Goal: Task Accomplishment & Management: Use online tool/utility

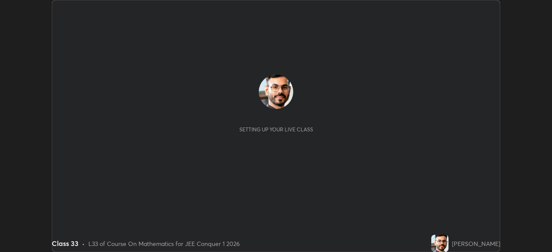
scroll to position [252, 551]
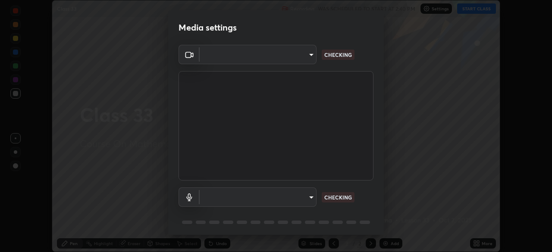
type input "e15fe1ebf70cde3bfcbeee335f8652014c7a9185cc29a01d69aea44f35fb34b8"
click at [306, 199] on body "Erase all Class 33 Recording WAS SCHEDULED TO START AT 2:40 PM Settings START C…" at bounding box center [276, 126] width 552 height 252
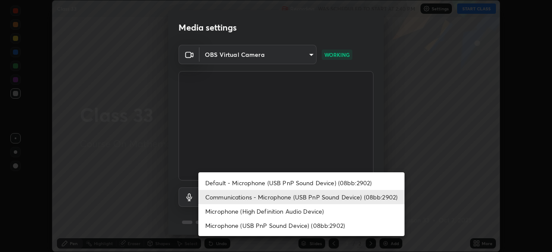
click at [315, 187] on li "Default - Microphone (USB PnP Sound Device) (08bb:2902)" at bounding box center [301, 183] width 206 height 14
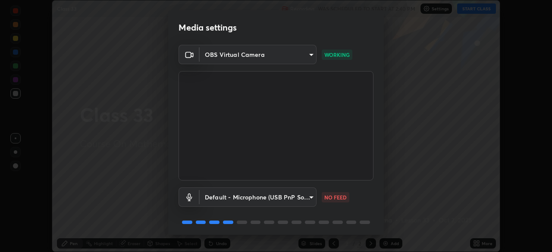
click at [303, 200] on body "Erase all Class 33 Recording WAS SCHEDULED TO START AT 2:40 PM Settings START C…" at bounding box center [276, 126] width 552 height 252
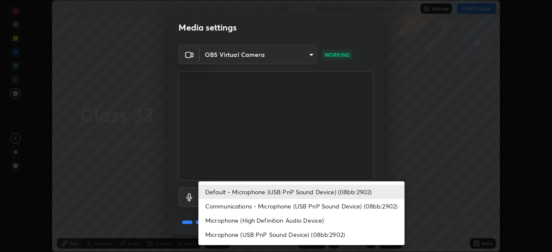
click at [297, 208] on li "Communications - Microphone (USB PnP Sound Device) (08bb:2902)" at bounding box center [301, 206] width 206 height 14
type input "communications"
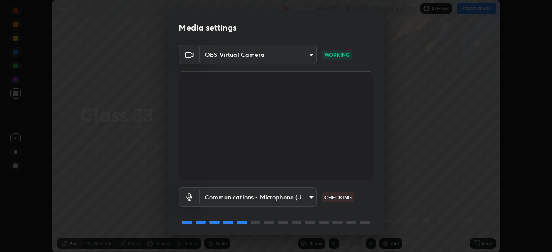
scroll to position [31, 0]
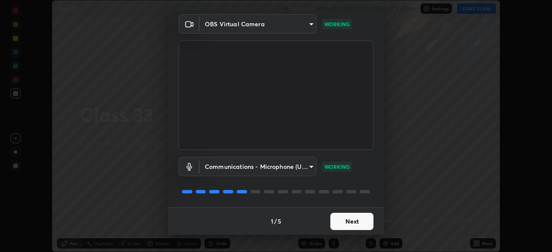
click at [356, 224] on button "Next" at bounding box center [351, 221] width 43 height 17
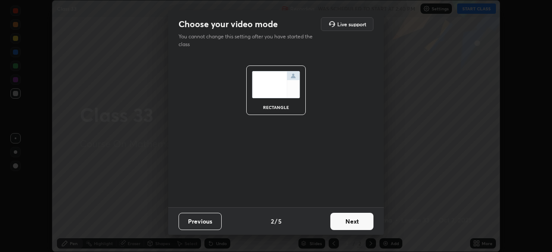
click at [356, 224] on button "Next" at bounding box center [351, 221] width 43 height 17
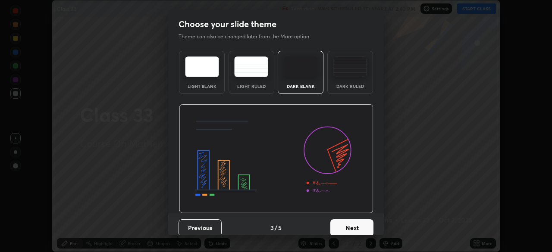
click at [358, 223] on button "Next" at bounding box center [351, 227] width 43 height 17
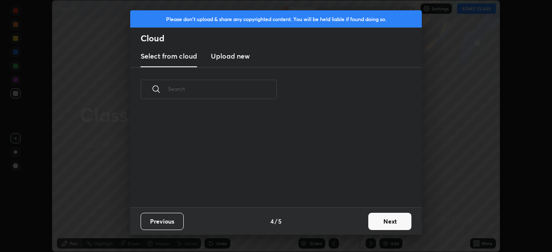
click at [383, 222] on button "Next" at bounding box center [389, 221] width 43 height 17
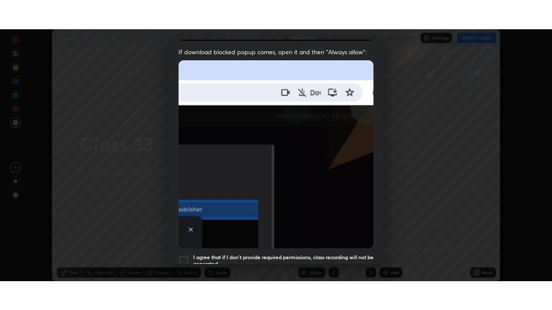
scroll to position [206, 0]
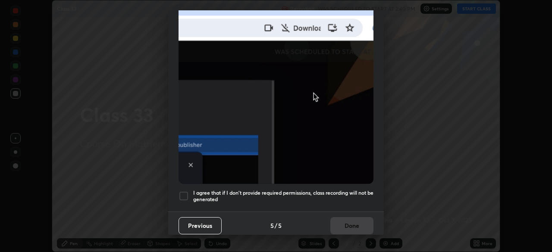
click at [330, 193] on h5 "I agree that if I don't provide required permissions, class recording will not …" at bounding box center [283, 196] width 180 height 13
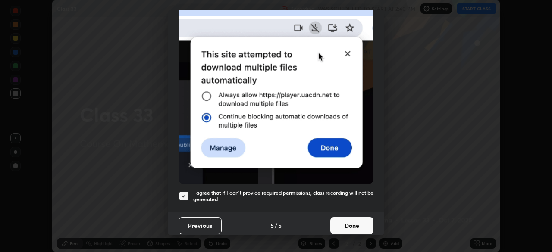
click at [348, 222] on button "Done" at bounding box center [351, 225] width 43 height 17
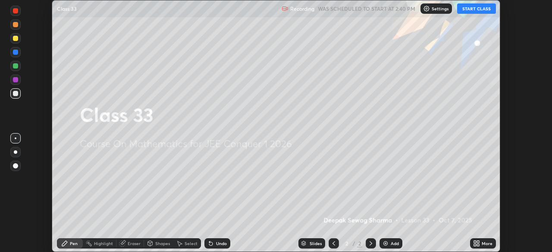
click at [479, 243] on icon at bounding box center [476, 243] width 7 height 7
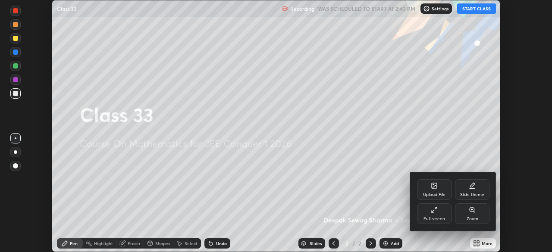
click at [436, 215] on div "Full screen" at bounding box center [434, 213] width 34 height 21
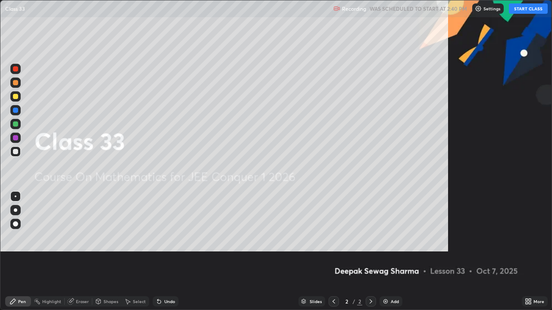
scroll to position [310, 552]
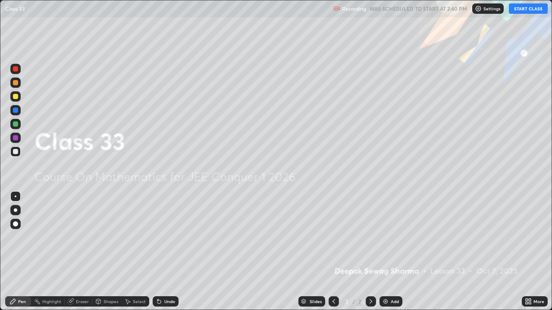
click at [524, 6] on button "START CLASS" at bounding box center [527, 8] width 39 height 10
click at [16, 210] on div at bounding box center [15, 210] width 3 height 3
click at [19, 127] on div at bounding box center [15, 124] width 10 height 10
click at [370, 252] on icon at bounding box center [370, 301] width 7 height 7
click at [386, 252] on img at bounding box center [385, 301] width 7 height 7
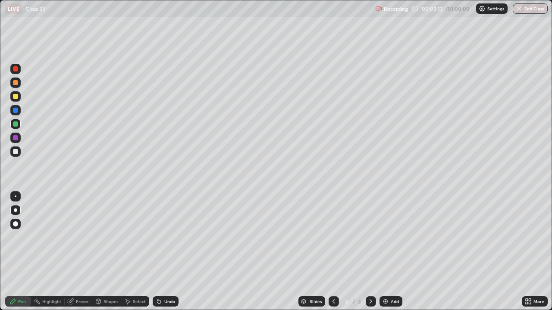
click at [15, 149] on div at bounding box center [15, 151] width 5 height 5
click at [13, 98] on div at bounding box center [15, 96] width 5 height 5
click at [12, 196] on div at bounding box center [15, 196] width 10 height 10
click at [15, 98] on div at bounding box center [15, 96] width 5 height 5
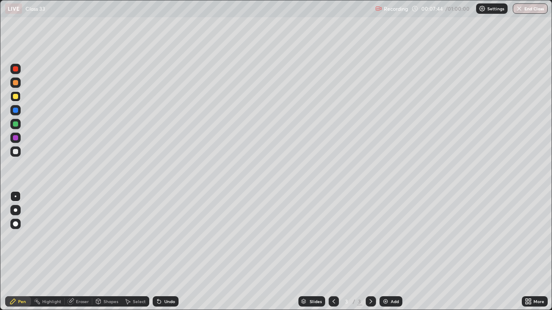
click at [15, 111] on div at bounding box center [15, 110] width 5 height 5
click at [165, 252] on div "Undo" at bounding box center [169, 301] width 11 height 4
click at [131, 252] on div "Select" at bounding box center [136, 301] width 28 height 10
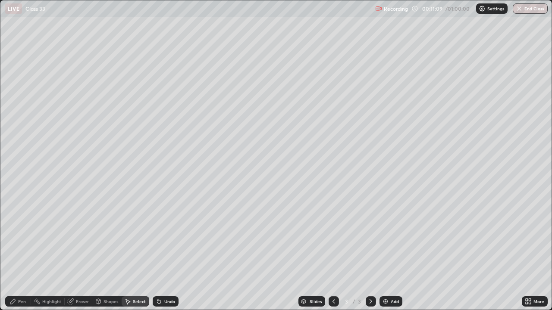
click at [79, 252] on div "Eraser" at bounding box center [82, 301] width 13 height 4
click at [16, 252] on icon at bounding box center [15, 272] width 7 height 7
click at [134, 252] on div "Select" at bounding box center [139, 301] width 13 height 4
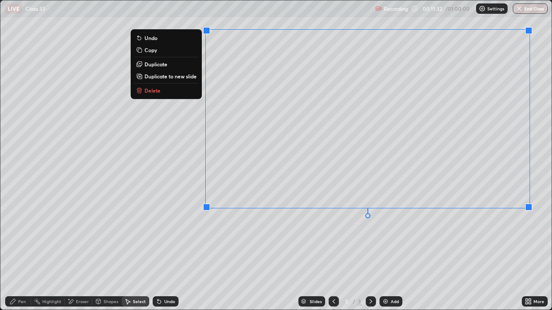
click at [70, 248] on div "0 ° Undo Copy Duplicate Duplicate to new slide Delete" at bounding box center [275, 154] width 551 height 309
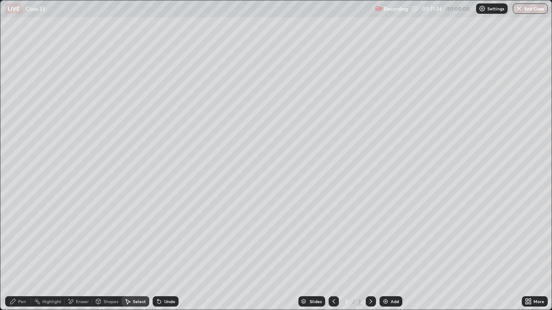
click at [106, 252] on div "Shapes" at bounding box center [110, 301] width 15 height 4
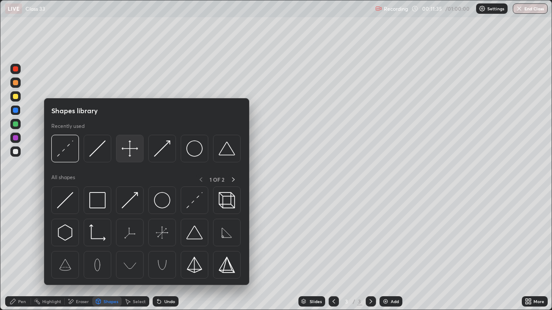
click at [129, 152] on img at bounding box center [130, 148] width 16 height 16
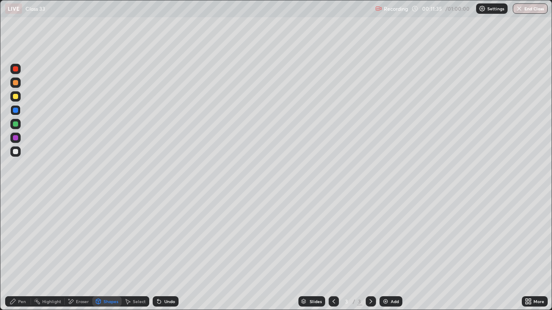
click at [16, 152] on div at bounding box center [15, 151] width 5 height 5
click at [16, 252] on icon at bounding box center [12, 301] width 7 height 7
click at [15, 96] on div at bounding box center [15, 96] width 5 height 5
click at [104, 252] on div "Shapes" at bounding box center [110, 301] width 15 height 4
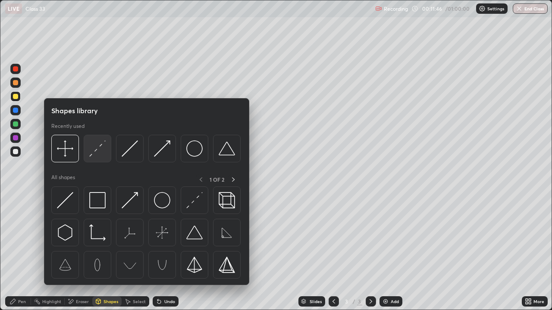
click at [97, 154] on img at bounding box center [97, 148] width 16 height 16
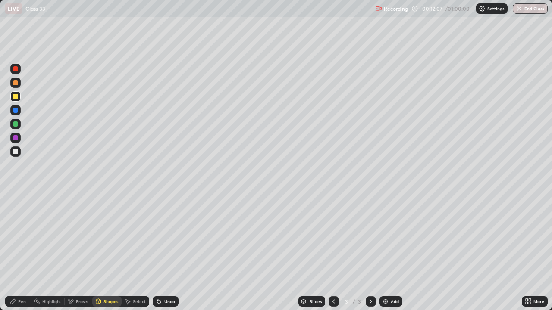
click at [16, 126] on div at bounding box center [15, 124] width 5 height 5
click at [12, 252] on div "Pen" at bounding box center [18, 301] width 26 height 10
click at [103, 252] on div "Shapes" at bounding box center [110, 301] width 15 height 4
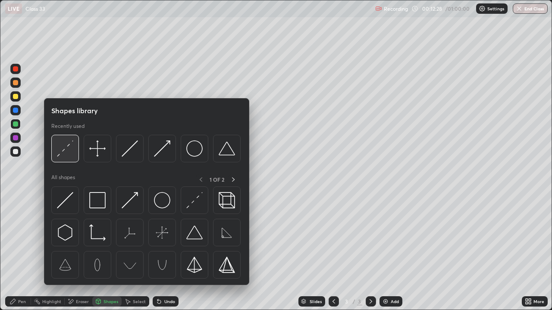
click at [73, 153] on img at bounding box center [65, 148] width 16 height 16
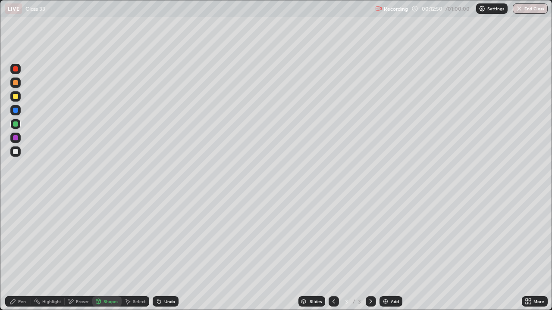
click at [17, 137] on div at bounding box center [15, 137] width 5 height 5
click at [18, 252] on div "Pen" at bounding box center [18, 301] width 26 height 10
click at [103, 252] on div "Shapes" at bounding box center [110, 301] width 15 height 4
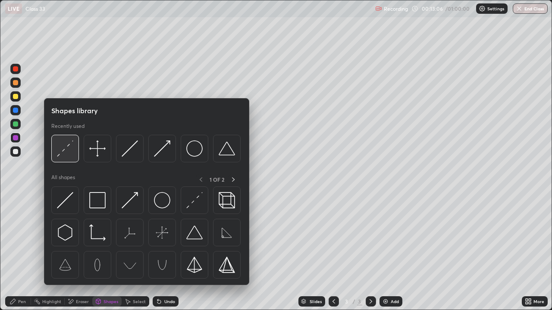
click at [64, 151] on img at bounding box center [65, 148] width 16 height 16
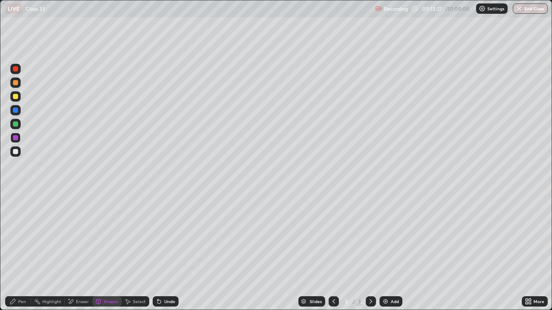
click at [14, 96] on div at bounding box center [15, 96] width 5 height 5
click at [17, 252] on div "Pen" at bounding box center [18, 301] width 26 height 10
click at [14, 111] on div at bounding box center [15, 110] width 5 height 5
click at [106, 252] on div "Shapes" at bounding box center [110, 301] width 15 height 4
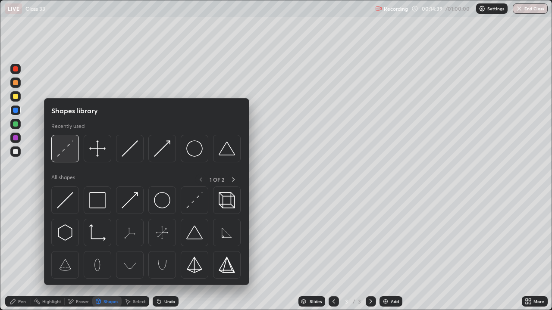
click at [69, 151] on img at bounding box center [65, 148] width 16 height 16
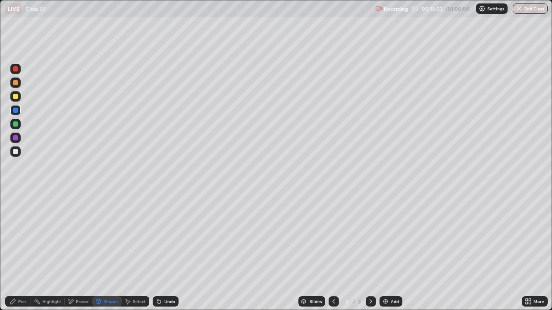
click at [14, 81] on div at bounding box center [15, 82] width 5 height 5
click at [16, 83] on div at bounding box center [15, 82] width 5 height 5
click at [101, 252] on div "Shapes" at bounding box center [106, 301] width 29 height 10
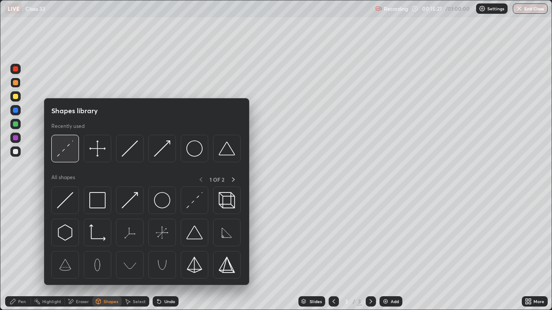
click at [64, 151] on img at bounding box center [65, 148] width 16 height 16
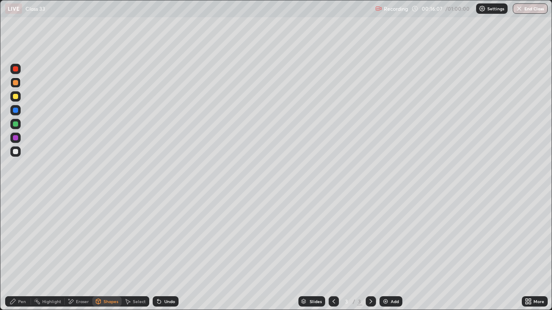
click at [13, 70] on div at bounding box center [15, 68] width 5 height 5
click at [14, 122] on div at bounding box center [15, 124] width 5 height 5
click at [16, 252] on div "Pen" at bounding box center [18, 301] width 26 height 10
click at [14, 97] on div at bounding box center [15, 96] width 5 height 5
click at [103, 252] on div "Shapes" at bounding box center [106, 301] width 29 height 10
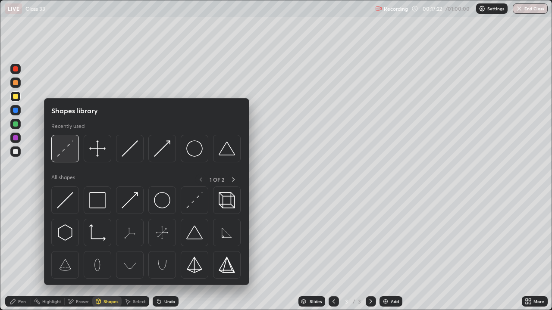
click at [68, 150] on img at bounding box center [65, 148] width 16 height 16
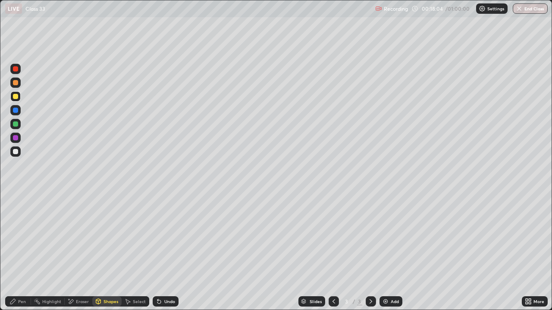
click at [17, 69] on div at bounding box center [15, 68] width 5 height 5
click at [106, 252] on div "Shapes" at bounding box center [110, 301] width 15 height 4
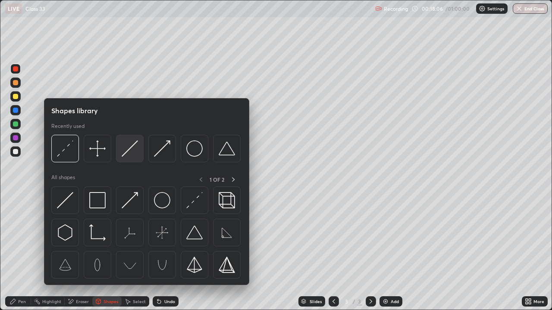
click at [129, 153] on img at bounding box center [130, 148] width 16 height 16
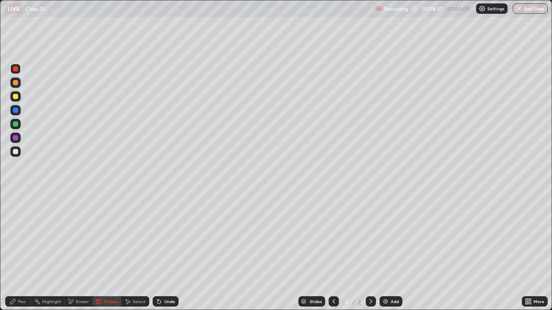
click at [135, 252] on div "Select" at bounding box center [139, 301] width 13 height 4
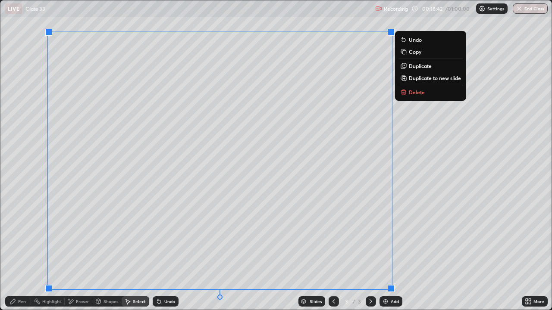
click at [408, 78] on p "Duplicate to new slide" at bounding box center [434, 78] width 52 height 7
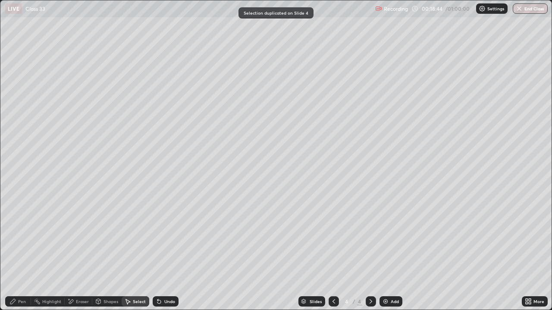
click at [76, 252] on div "Eraser" at bounding box center [82, 301] width 13 height 4
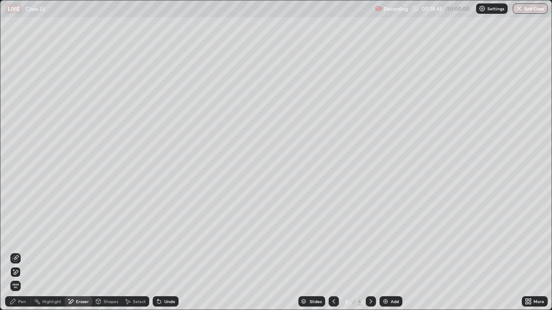
click at [16, 252] on icon at bounding box center [15, 272] width 7 height 7
click at [19, 252] on div "Pen" at bounding box center [18, 301] width 26 height 10
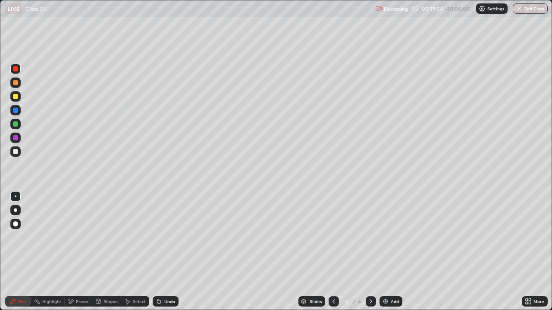
click at [11, 83] on div at bounding box center [15, 83] width 10 height 10
click at [387, 252] on img at bounding box center [385, 301] width 7 height 7
click at [16, 123] on div at bounding box center [15, 124] width 5 height 5
click at [333, 252] on div at bounding box center [333, 301] width 10 height 10
click at [15, 83] on div at bounding box center [15, 82] width 5 height 5
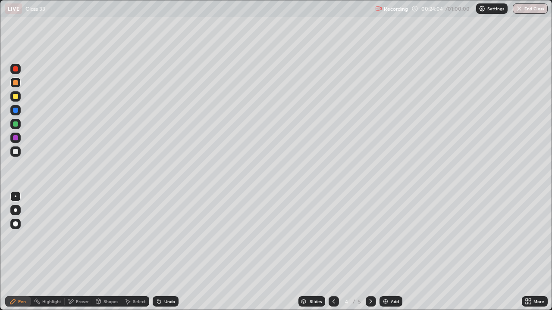
click at [370, 252] on icon at bounding box center [370, 301] width 7 height 7
click at [333, 252] on icon at bounding box center [333, 301] width 7 height 7
click at [16, 109] on div at bounding box center [15, 110] width 5 height 5
click at [105, 252] on div "Shapes" at bounding box center [110, 301] width 15 height 4
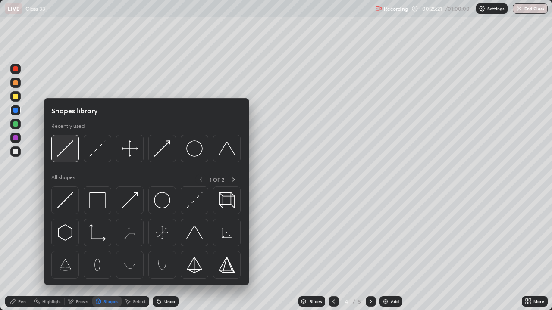
click at [67, 150] on img at bounding box center [65, 148] width 16 height 16
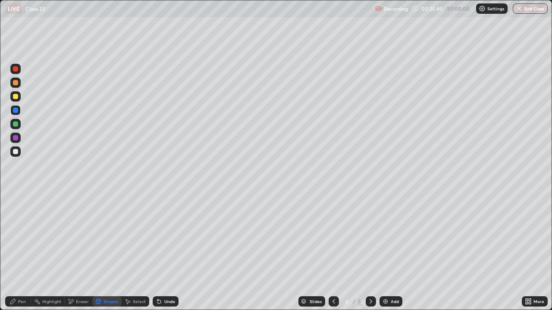
click at [105, 252] on div "Shapes" at bounding box center [110, 301] width 15 height 4
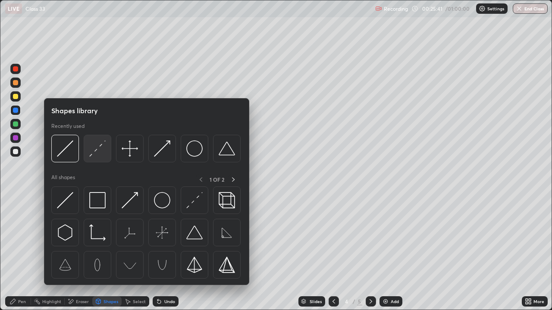
click at [98, 152] on img at bounding box center [97, 148] width 16 height 16
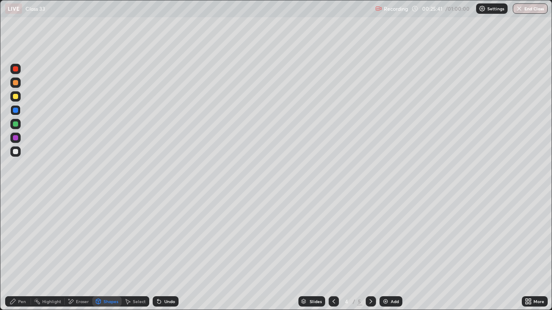
click at [16, 97] on div at bounding box center [15, 96] width 5 height 5
click at [22, 252] on div "Pen" at bounding box center [22, 301] width 8 height 4
click at [370, 252] on icon at bounding box center [370, 301] width 7 height 7
click at [333, 252] on icon at bounding box center [333, 301] width 7 height 7
click at [106, 252] on div "Shapes" at bounding box center [110, 301] width 15 height 4
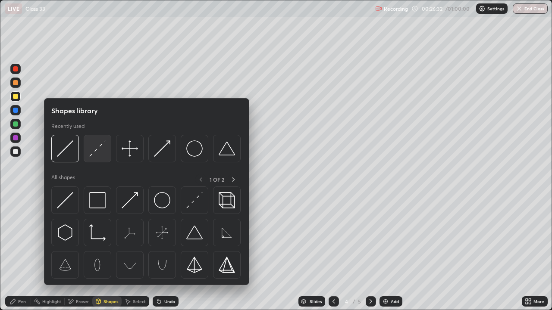
click at [92, 153] on img at bounding box center [97, 148] width 16 height 16
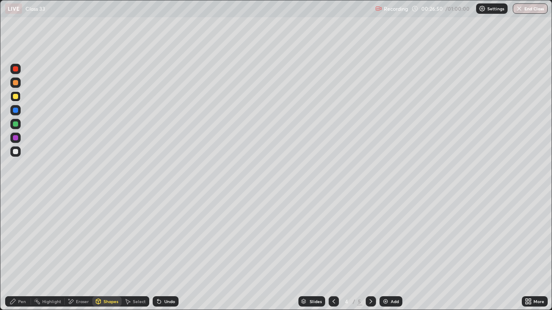
click at [11, 252] on icon at bounding box center [12, 301] width 5 height 5
click at [131, 252] on div "Select" at bounding box center [136, 301] width 28 height 10
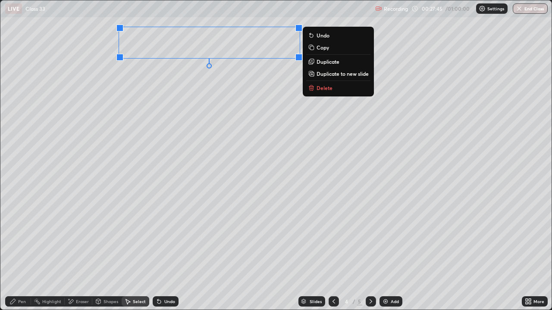
click at [322, 74] on p "Duplicate to new slide" at bounding box center [342, 73] width 52 height 7
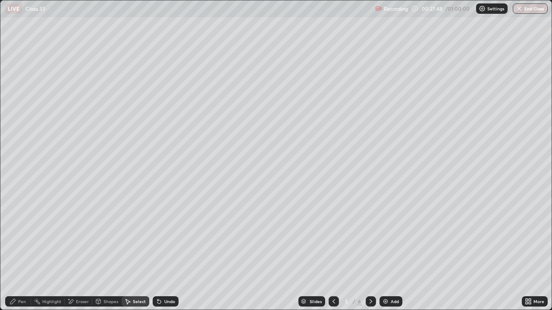
click at [20, 252] on div "Pen" at bounding box center [22, 301] width 8 height 4
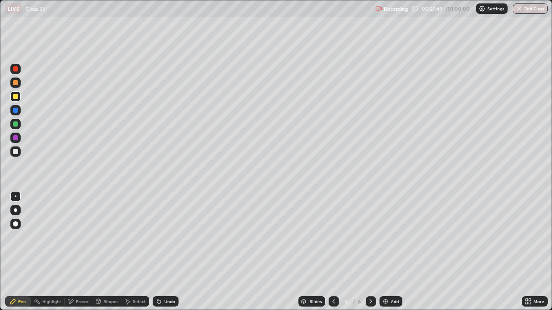
click at [17, 150] on div at bounding box center [15, 151] width 5 height 5
click at [369, 252] on icon at bounding box center [370, 301] width 7 height 7
click at [366, 252] on div at bounding box center [370, 301] width 10 height 10
click at [386, 252] on img at bounding box center [385, 301] width 7 height 7
click at [13, 83] on div at bounding box center [15, 82] width 5 height 5
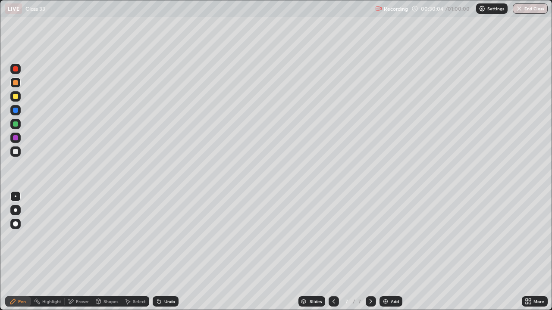
click at [332, 252] on icon at bounding box center [333, 301] width 3 height 4
click at [332, 252] on icon at bounding box center [333, 301] width 7 height 7
click at [134, 252] on div "Select" at bounding box center [139, 301] width 13 height 4
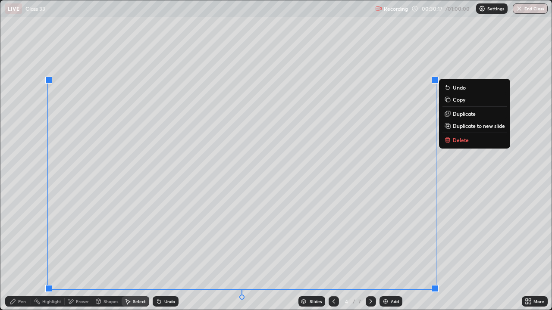
click at [453, 127] on p "Duplicate to new slide" at bounding box center [478, 125] width 52 height 7
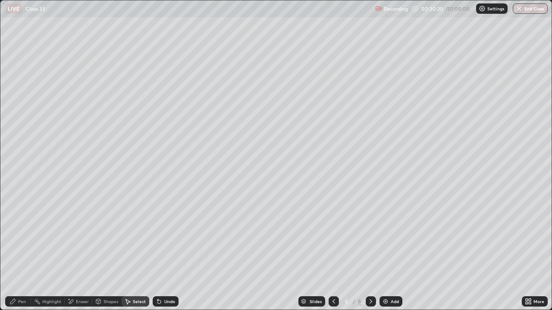
click at [22, 252] on div "Pen" at bounding box center [22, 301] width 8 height 4
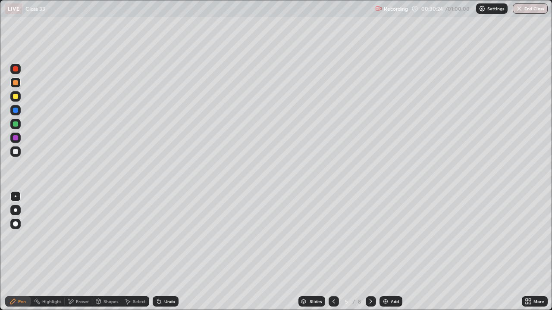
click at [12, 153] on div at bounding box center [15, 151] width 10 height 10
click at [11, 82] on div at bounding box center [15, 83] width 10 height 10
click at [333, 252] on icon at bounding box center [333, 301] width 7 height 7
click at [370, 252] on icon at bounding box center [370, 301] width 7 height 7
click at [102, 252] on div "Shapes" at bounding box center [106, 301] width 29 height 10
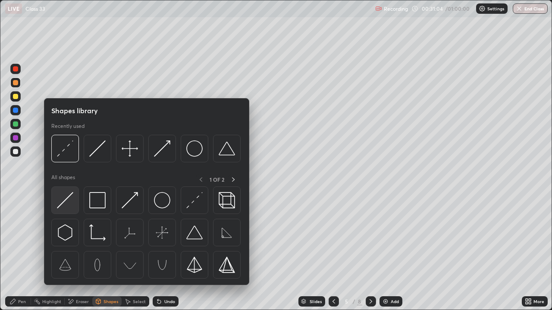
click at [70, 205] on img at bounding box center [65, 200] width 16 height 16
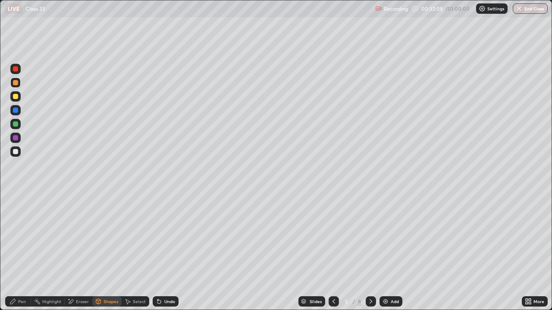
click at [17, 124] on div at bounding box center [15, 124] width 5 height 5
click at [17, 252] on div "Pen" at bounding box center [18, 301] width 26 height 10
click at [103, 252] on div "Shapes" at bounding box center [106, 301] width 29 height 10
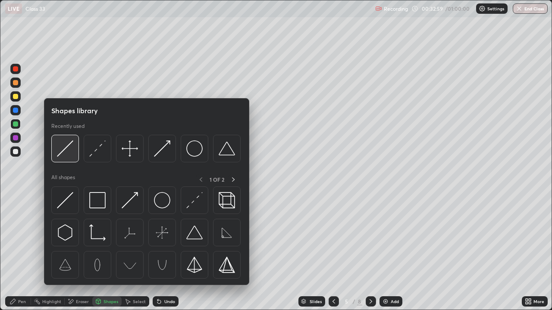
click at [68, 152] on img at bounding box center [65, 148] width 16 height 16
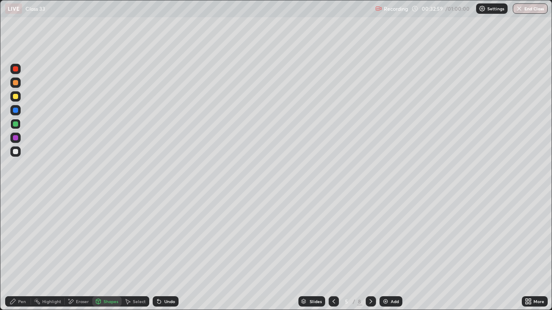
click at [15, 85] on div at bounding box center [15, 82] width 5 height 5
click at [17, 125] on div at bounding box center [15, 124] width 5 height 5
click at [15, 252] on icon at bounding box center [12, 301] width 7 height 7
click at [102, 252] on div "Shapes" at bounding box center [106, 301] width 29 height 10
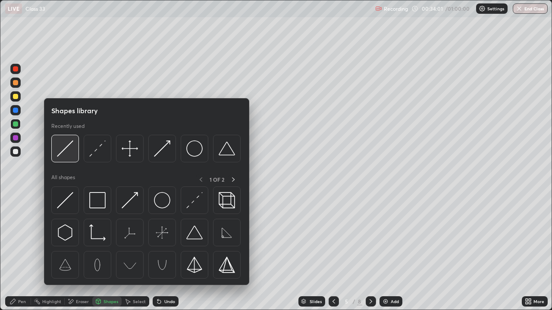
click at [69, 150] on img at bounding box center [65, 148] width 16 height 16
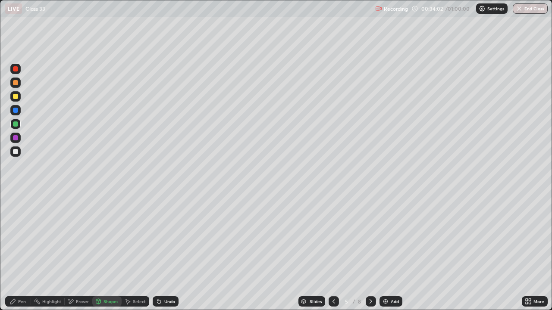
click at [15, 109] on div at bounding box center [15, 110] width 5 height 5
click at [8, 252] on div "Pen" at bounding box center [18, 301] width 26 height 10
click at [15, 97] on div at bounding box center [15, 96] width 5 height 5
click at [16, 111] on div at bounding box center [15, 110] width 5 height 5
click at [333, 252] on icon at bounding box center [333, 301] width 7 height 7
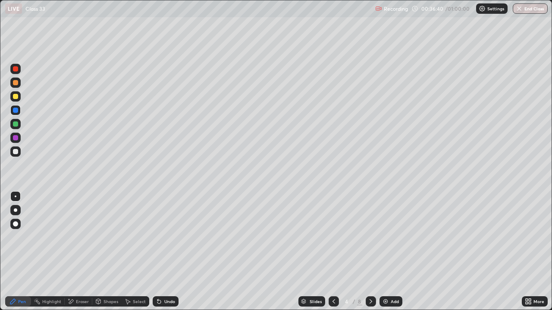
click at [15, 125] on div at bounding box center [15, 124] width 5 height 5
click at [332, 252] on icon at bounding box center [333, 301] width 7 height 7
click at [333, 252] on icon at bounding box center [333, 301] width 7 height 7
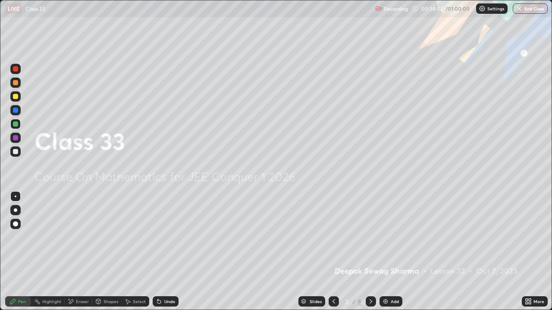
click at [370, 252] on icon at bounding box center [370, 301] width 7 height 7
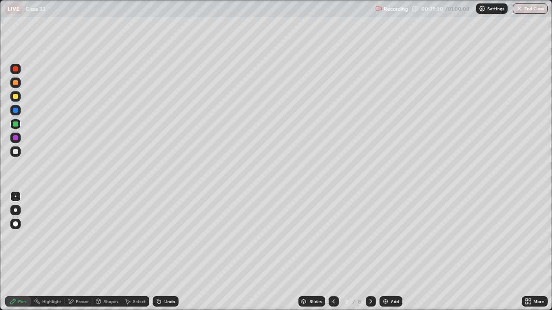
click at [369, 252] on icon at bounding box center [370, 301] width 7 height 7
click at [370, 252] on icon at bounding box center [370, 301] width 7 height 7
click at [369, 252] on icon at bounding box center [370, 301] width 7 height 7
click at [333, 252] on icon at bounding box center [333, 301] width 7 height 7
click at [368, 252] on icon at bounding box center [370, 301] width 7 height 7
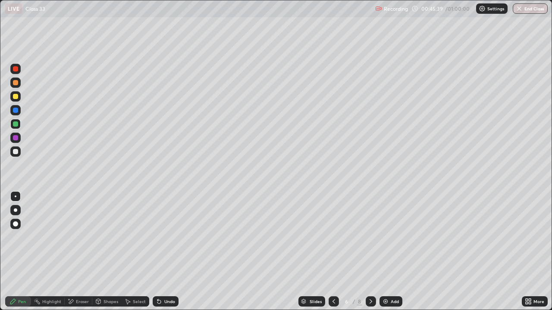
click at [333, 252] on icon at bounding box center [333, 301] width 7 height 7
click at [369, 252] on icon at bounding box center [370, 301] width 7 height 7
click at [370, 252] on icon at bounding box center [370, 301] width 7 height 7
click at [369, 252] on icon at bounding box center [370, 301] width 7 height 7
click at [76, 252] on div "Eraser" at bounding box center [82, 301] width 13 height 4
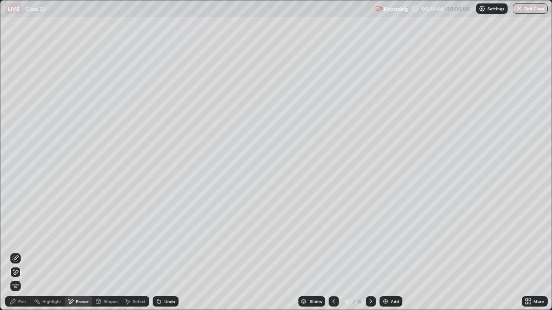
click at [17, 252] on icon at bounding box center [15, 272] width 7 height 7
click at [15, 252] on span "Erase all" at bounding box center [15, 286] width 9 height 5
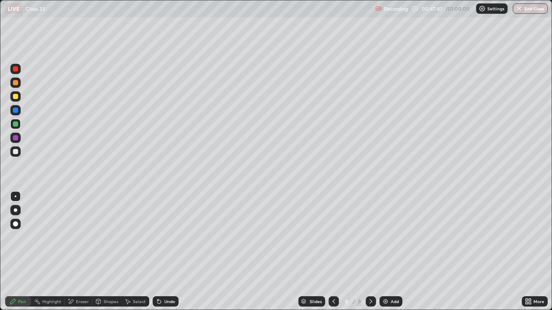
click at [21, 252] on div "Pen" at bounding box center [18, 301] width 26 height 10
click at [16, 122] on div at bounding box center [15, 124] width 5 height 5
click at [17, 99] on div at bounding box center [15, 96] width 10 height 10
click at [16, 151] on div at bounding box center [15, 151] width 5 height 5
click at [14, 95] on div at bounding box center [15, 96] width 5 height 5
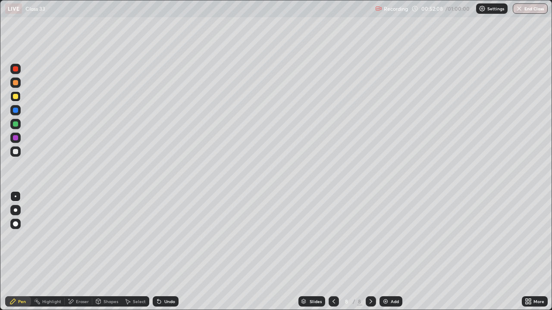
click at [164, 252] on div "Undo" at bounding box center [169, 301] width 11 height 4
click at [104, 252] on div "Shapes" at bounding box center [110, 301] width 15 height 4
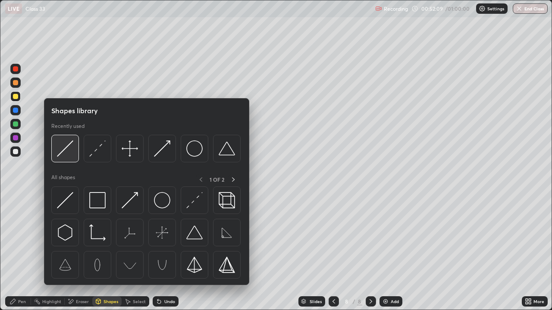
click at [71, 149] on img at bounding box center [65, 148] width 16 height 16
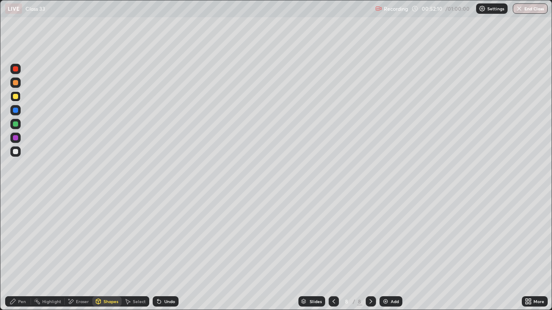
click at [15, 151] on div at bounding box center [15, 151] width 5 height 5
click at [18, 252] on div "Pen" at bounding box center [22, 301] width 8 height 4
click at [13, 112] on div at bounding box center [15, 110] width 5 height 5
click at [17, 125] on div at bounding box center [15, 124] width 5 height 5
click at [16, 139] on div at bounding box center [15, 137] width 5 height 5
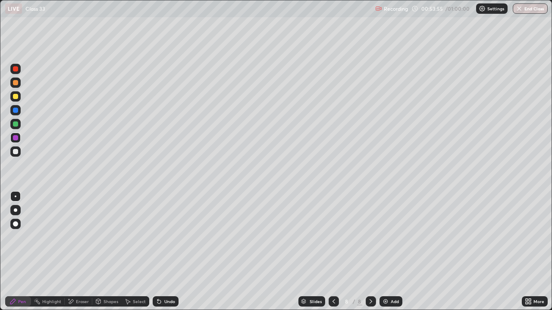
click at [16, 97] on div at bounding box center [15, 96] width 5 height 5
click at [16, 124] on div at bounding box center [15, 124] width 5 height 5
click at [387, 252] on img at bounding box center [385, 301] width 7 height 7
click at [19, 155] on div at bounding box center [15, 151] width 10 height 10
click at [161, 252] on icon at bounding box center [159, 301] width 7 height 7
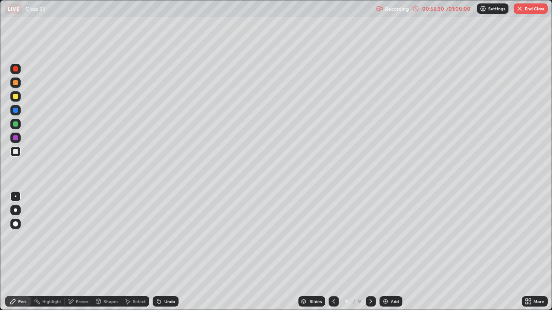
click at [104, 252] on div "Shapes" at bounding box center [106, 301] width 29 height 10
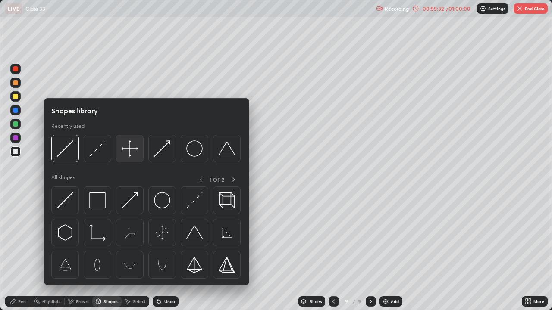
click at [134, 150] on img at bounding box center [130, 148] width 16 height 16
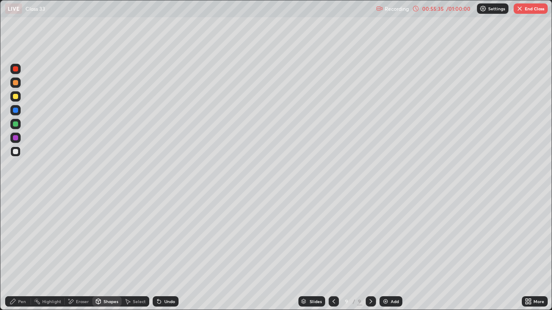
click at [16, 252] on icon at bounding box center [12, 301] width 7 height 7
click at [17, 139] on div at bounding box center [15, 137] width 5 height 5
click at [16, 111] on div at bounding box center [15, 110] width 5 height 5
click at [15, 124] on div at bounding box center [15, 124] width 5 height 5
click at [524, 8] on button "End Class" at bounding box center [530, 8] width 34 height 10
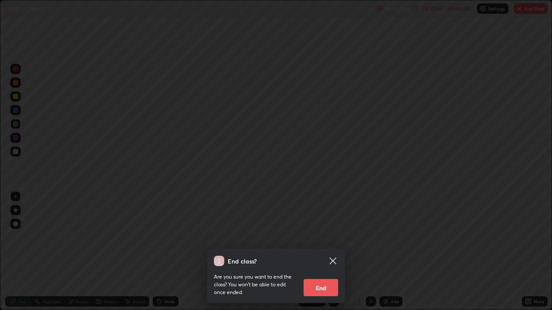
click at [327, 252] on button "End" at bounding box center [320, 287] width 34 height 17
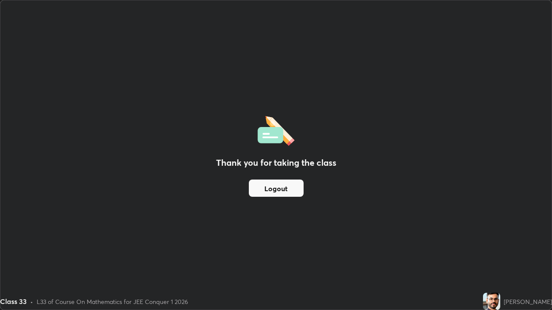
click at [289, 190] on button "Logout" at bounding box center [276, 188] width 55 height 17
